Goal: Obtain resource: Obtain resource

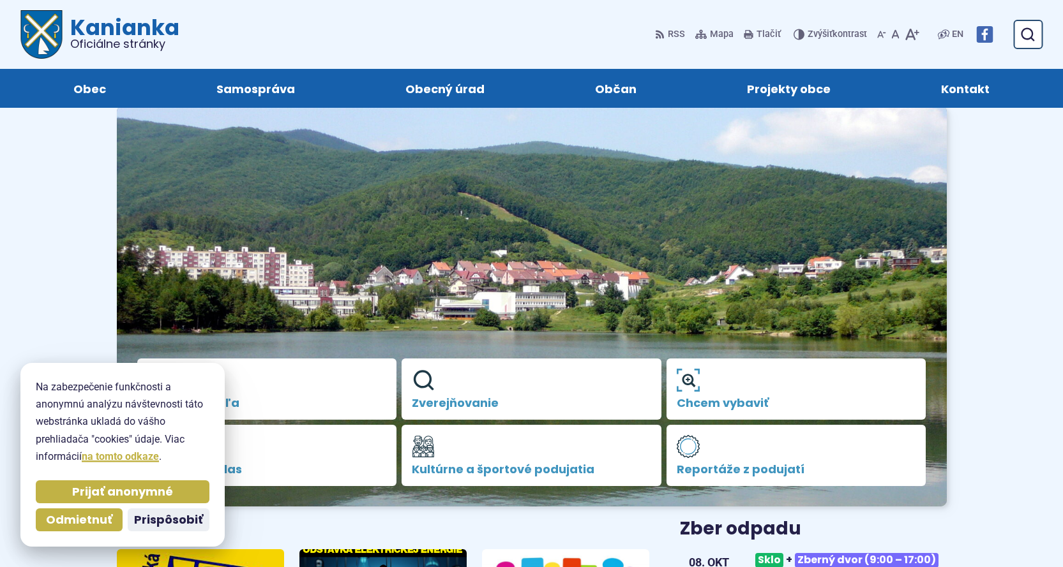
click at [126, 492] on span "Prijať anonymné" at bounding box center [122, 492] width 101 height 15
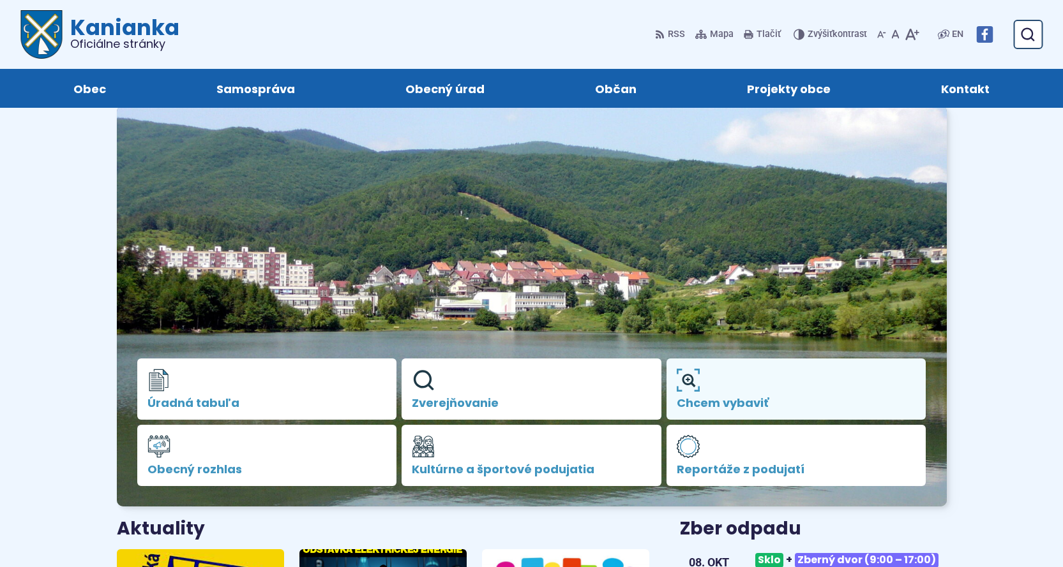
click at [740, 399] on span "Chcem vybaviť" at bounding box center [796, 403] width 239 height 13
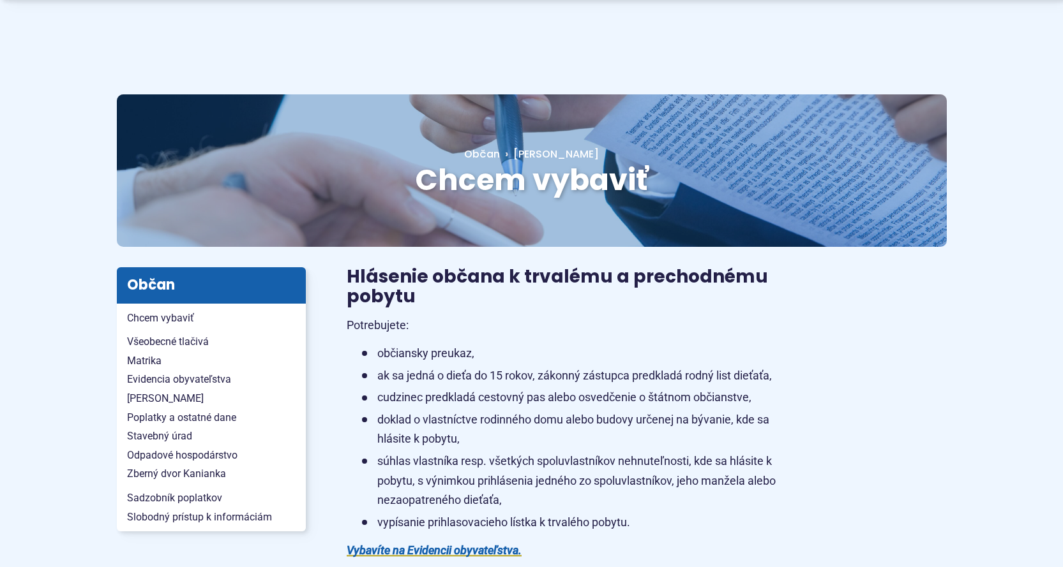
scroll to position [64, 0]
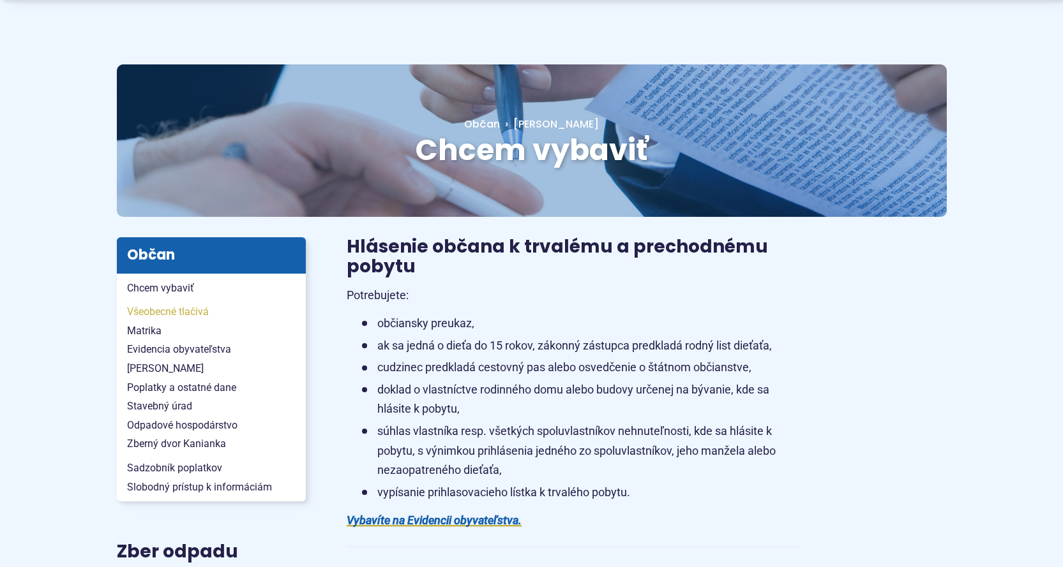
click at [171, 316] on span "Všeobecné tlačivá" at bounding box center [211, 312] width 169 height 19
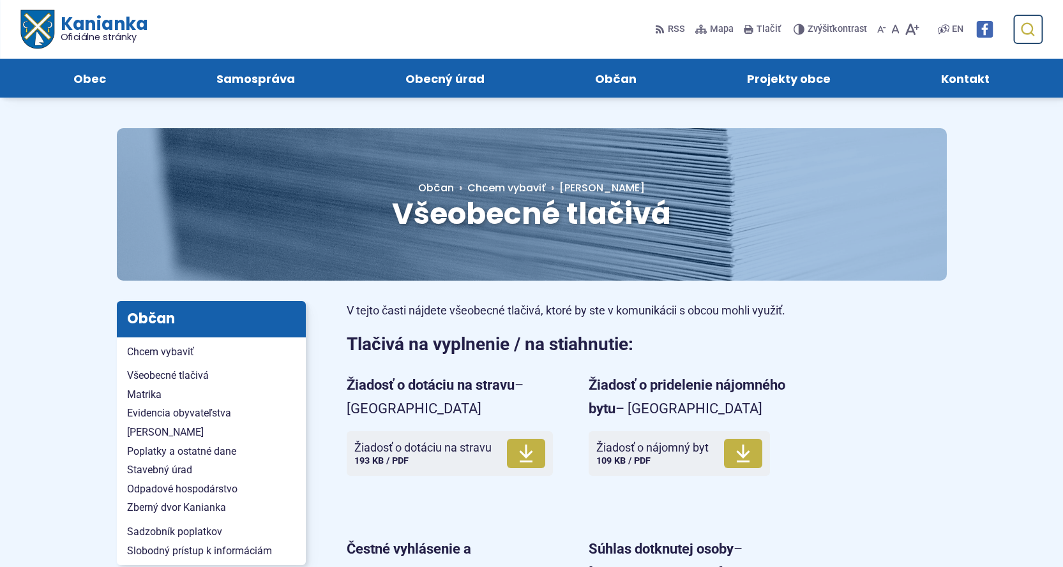
click at [1019, 27] on button "Odoslať vyhľadávací formulár" at bounding box center [1027, 29] width 23 height 23
click at [151, 453] on span "Poplatky a ostatné dane" at bounding box center [211, 451] width 169 height 19
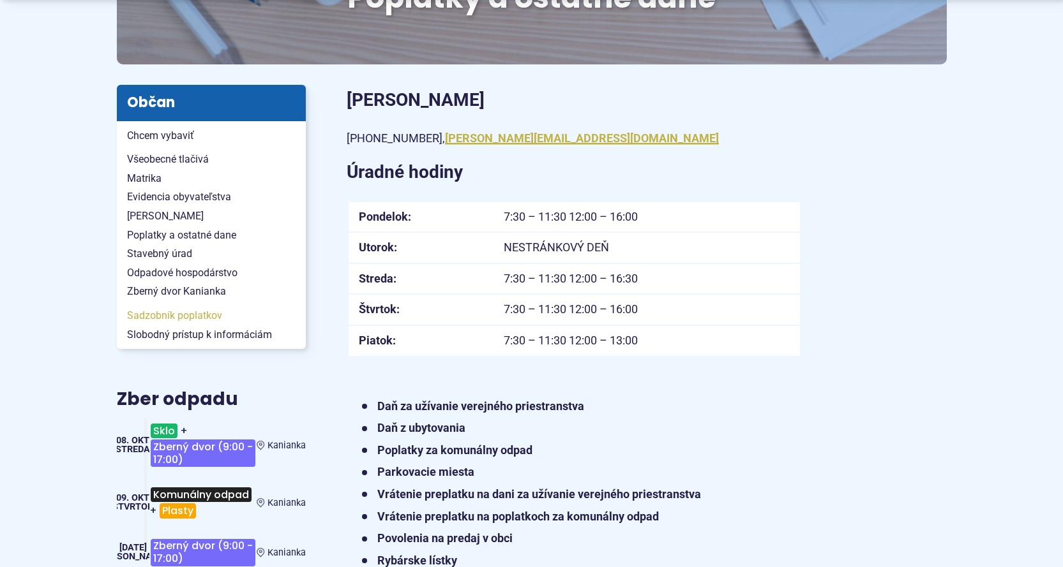
scroll to position [255, 0]
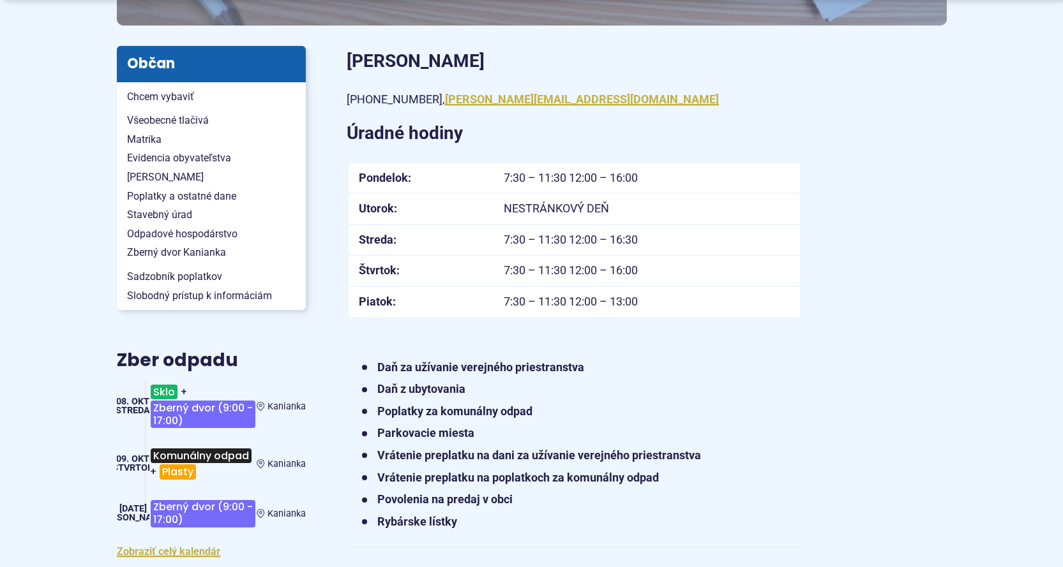
click at [428, 415] on strong "Poplatky za komunálny odpad" at bounding box center [454, 411] width 155 height 13
click at [518, 416] on strong "Poplatky za komunálny odpad" at bounding box center [454, 411] width 155 height 13
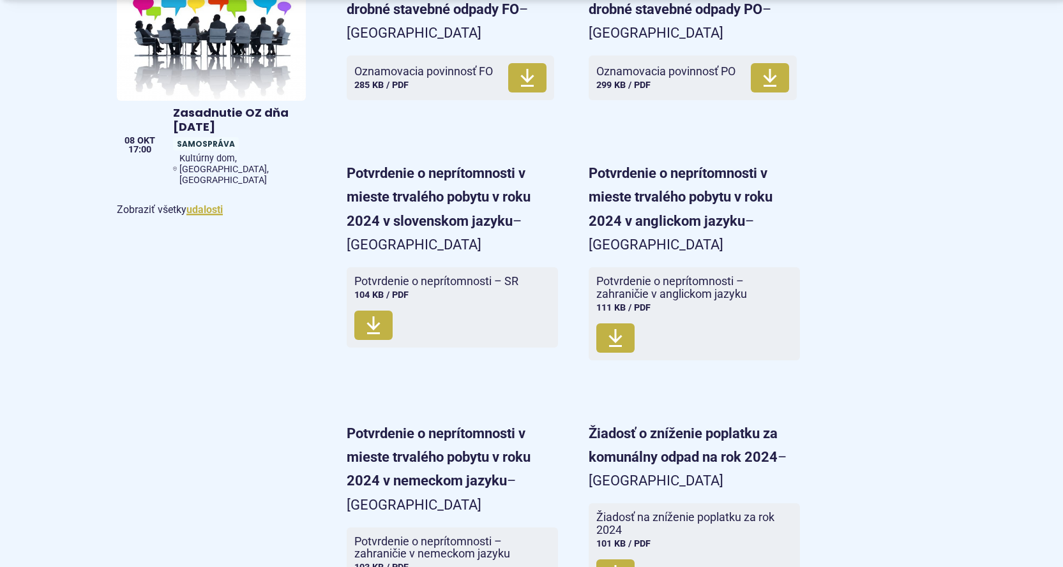
scroll to position [638, 0]
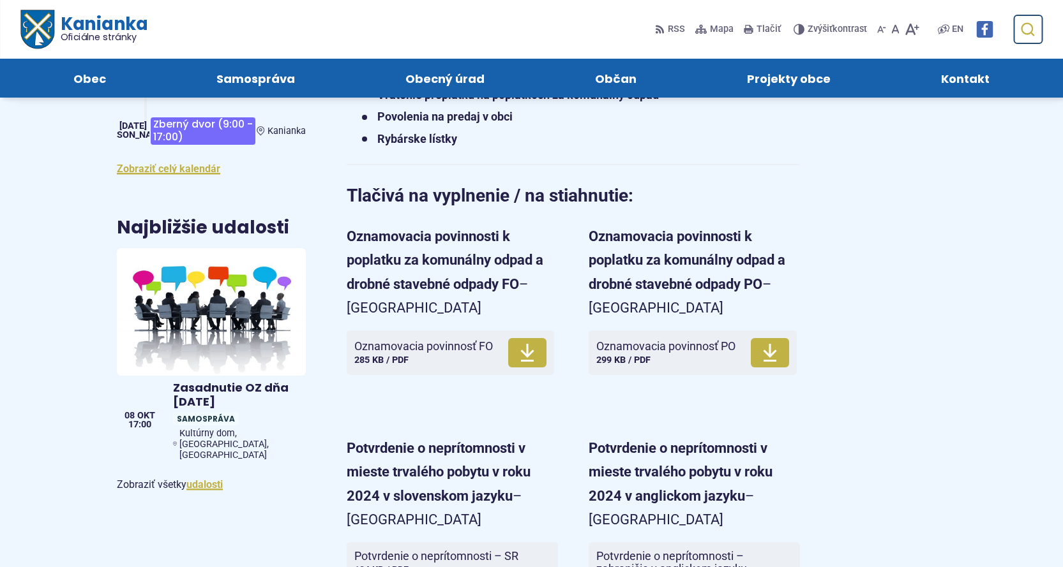
click at [1025, 29] on icon "submit" at bounding box center [1026, 29] width 15 height 15
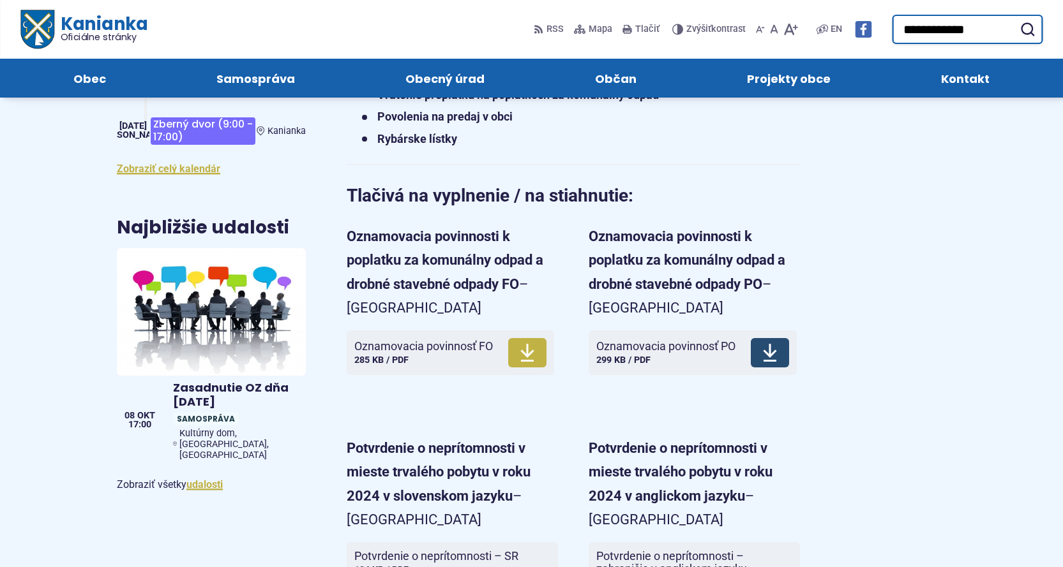
type input "**********"
click at [770, 350] on icon at bounding box center [769, 353] width 15 height 20
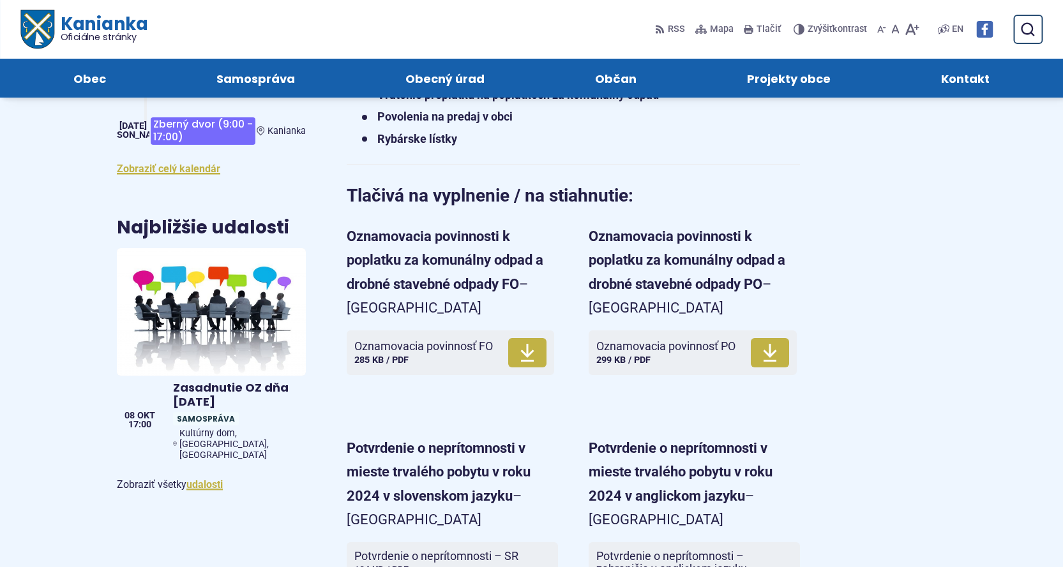
click at [424, 285] on strong "Oznamovacia povinnosti k poplatku za komunálny odpad a drobné stavebné odpady FO" at bounding box center [445, 261] width 197 height 64
click at [405, 345] on span "Oznamovacia povinnosť FO" at bounding box center [423, 346] width 139 height 13
